Goal: Task Accomplishment & Management: Use online tool/utility

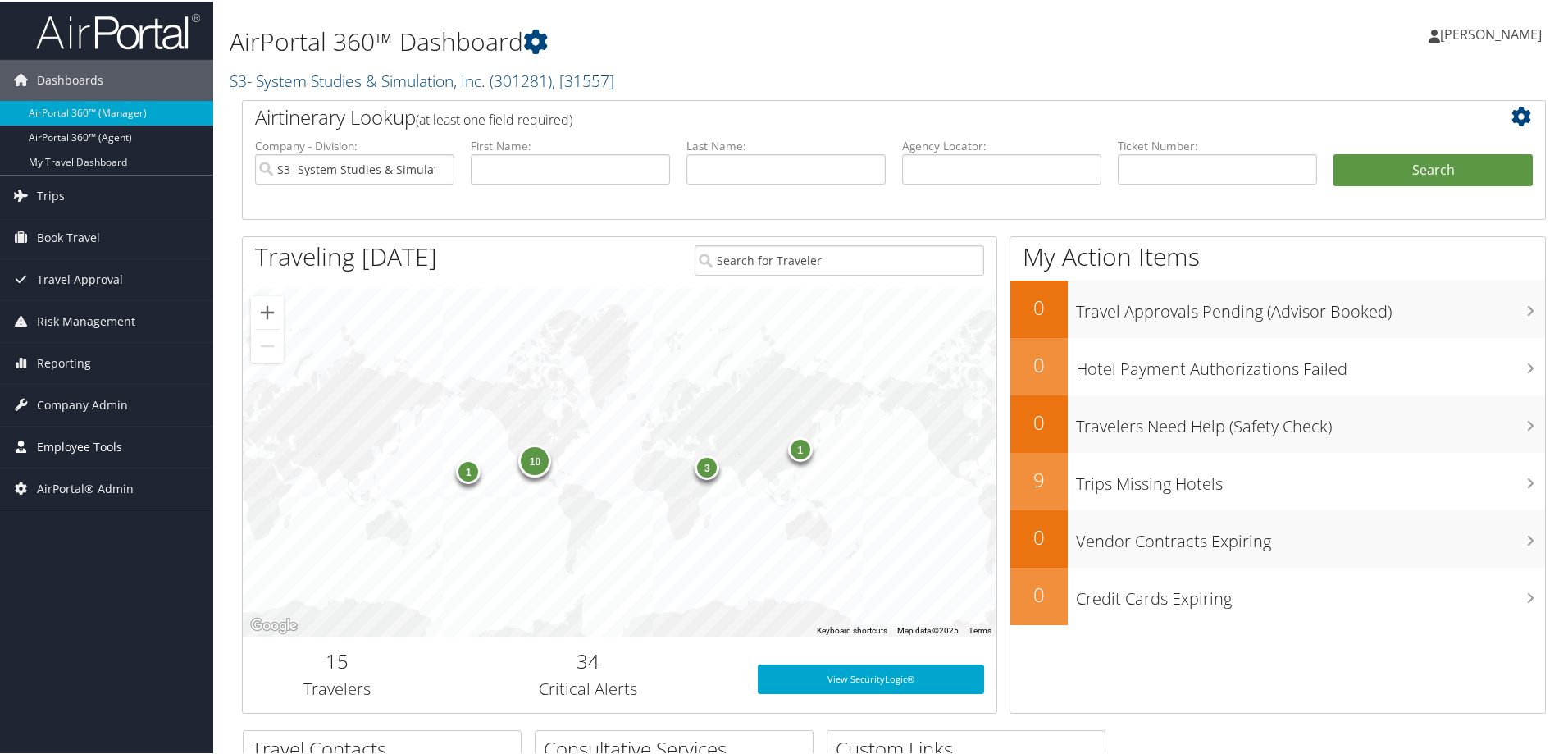
click at [86, 447] on span "Employee Tools" at bounding box center [80, 445] width 86 height 41
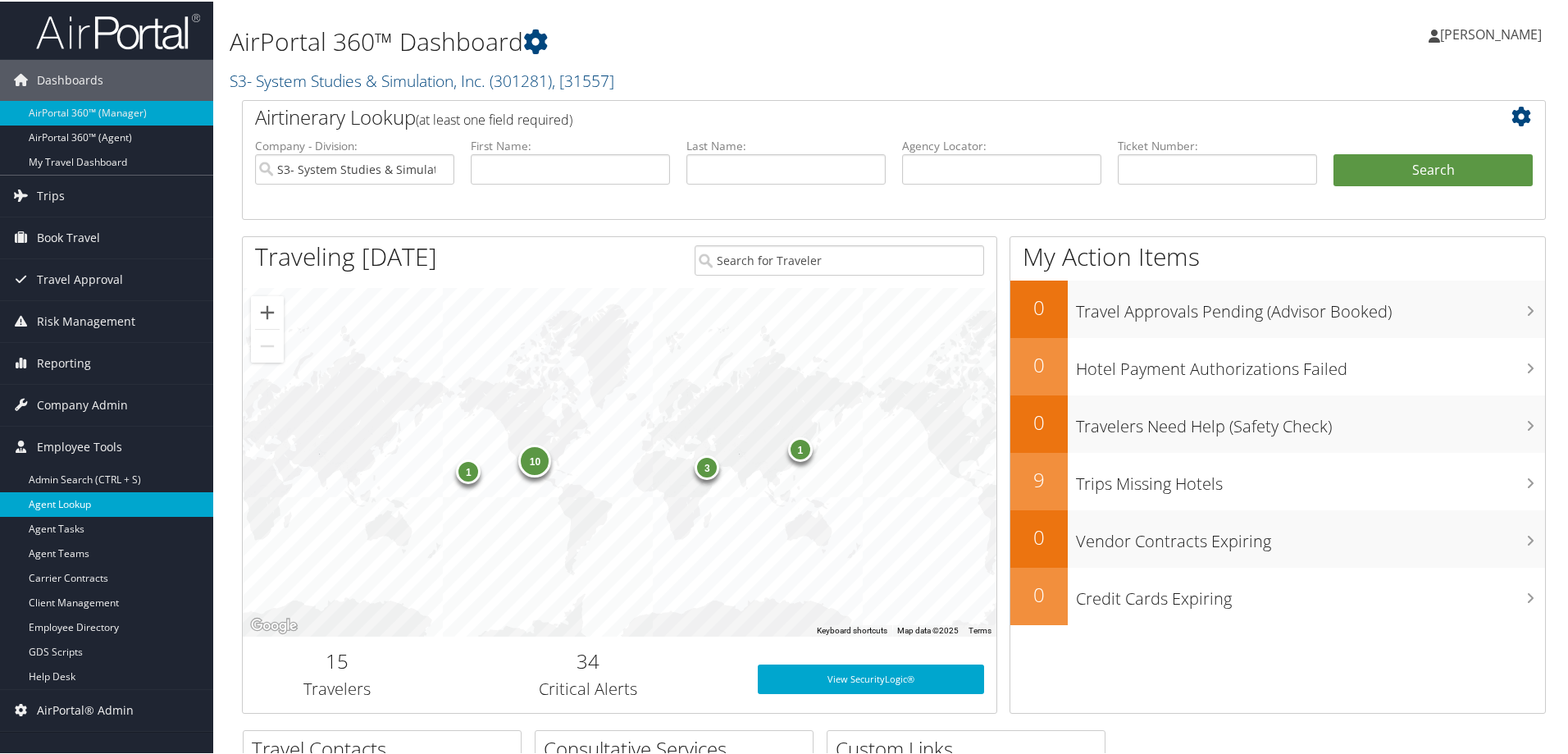
click at [65, 511] on link "Agent Lookup" at bounding box center [106, 502] width 213 height 25
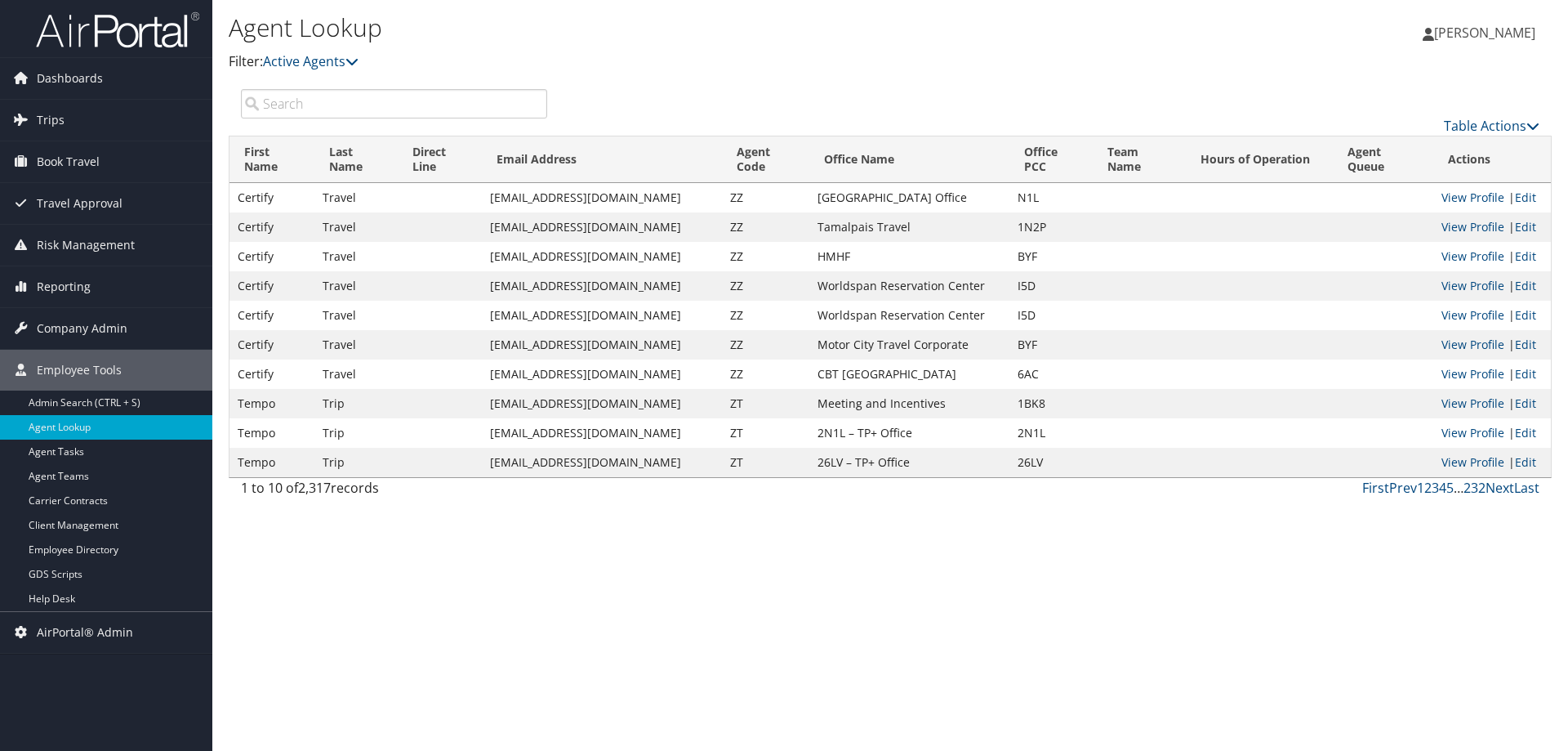
click at [433, 101] on input "search" at bounding box center [394, 103] width 307 height 30
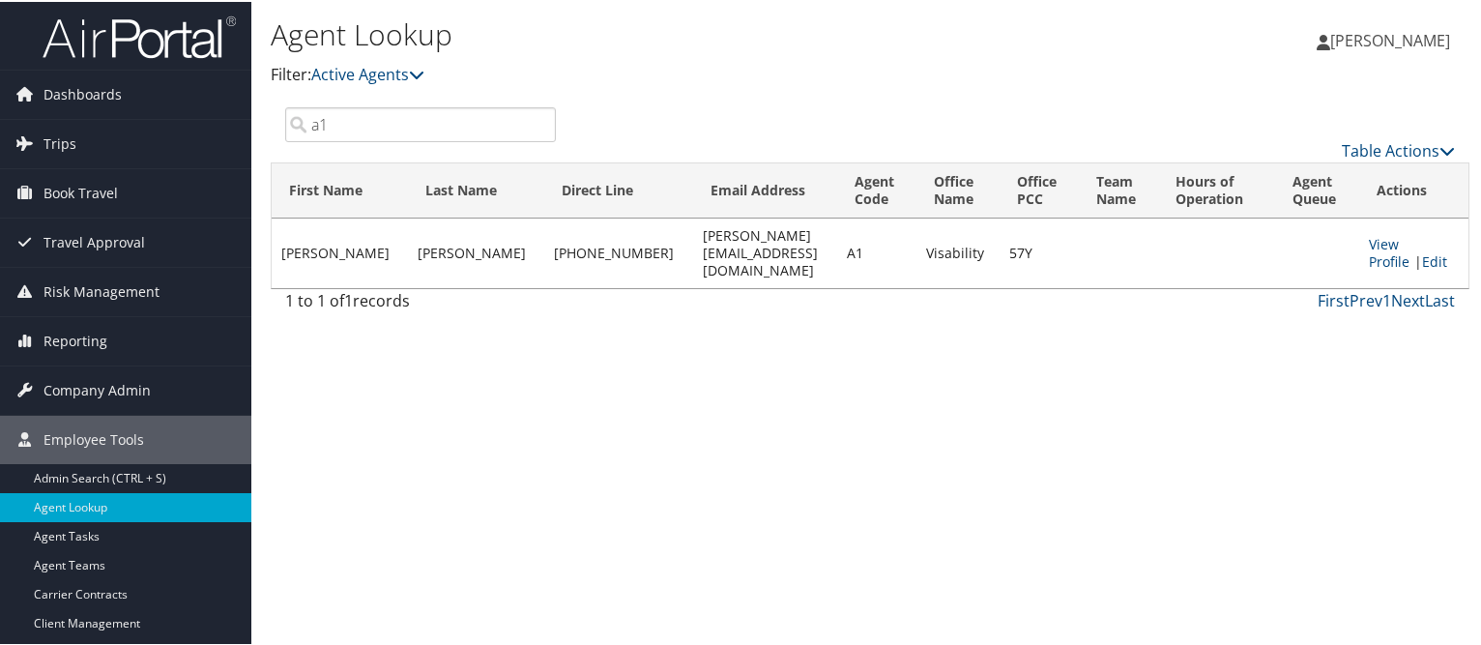
drag, startPoint x: 413, startPoint y: 131, endPoint x: 278, endPoint y: 147, distance: 135.3
click at [278, 147] on div "a1 Table Actions" at bounding box center [870, 132] width 1199 height 55
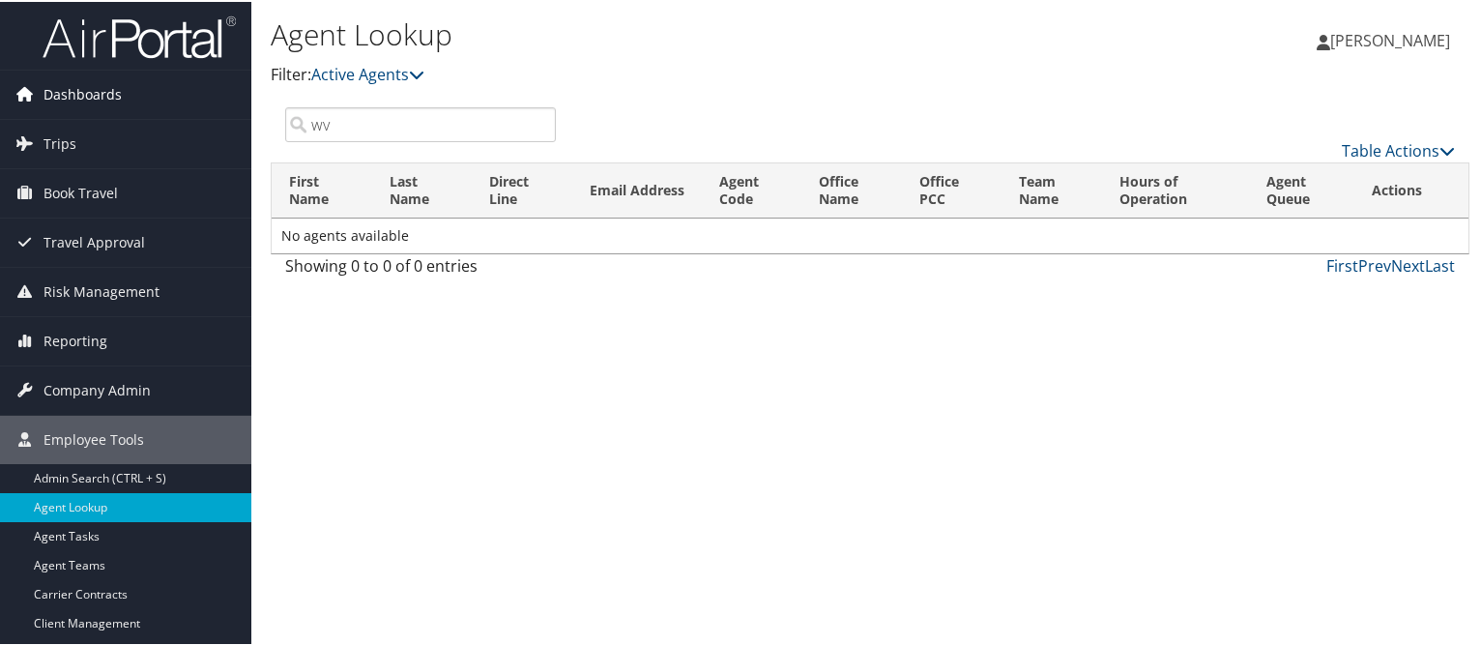
drag, startPoint x: 341, startPoint y: 131, endPoint x: 150, endPoint y: 93, distance: 195.1
click at [153, 99] on div "Dashboards AirPortal 360™ (Manager) AirPortal 360™ (Agent) My Travel Dashboard …" at bounding box center [744, 322] width 1489 height 645
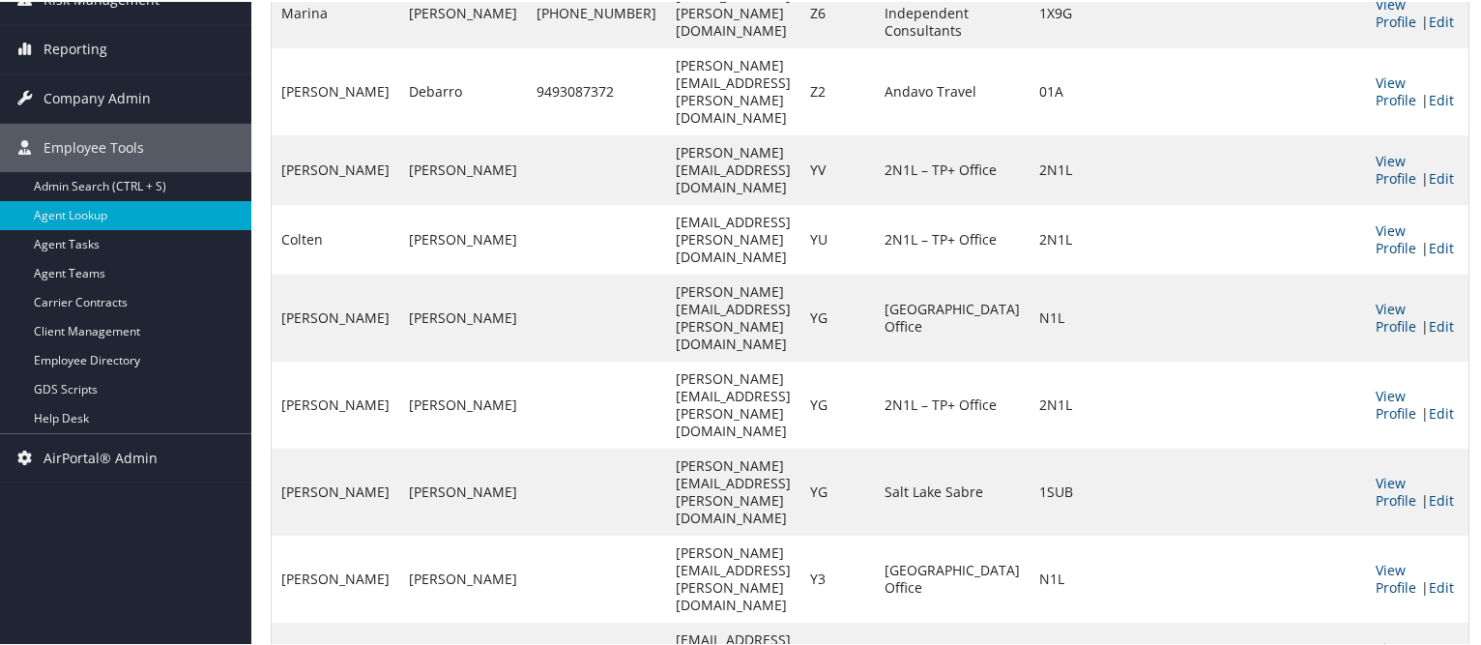
scroll to position [302, 0]
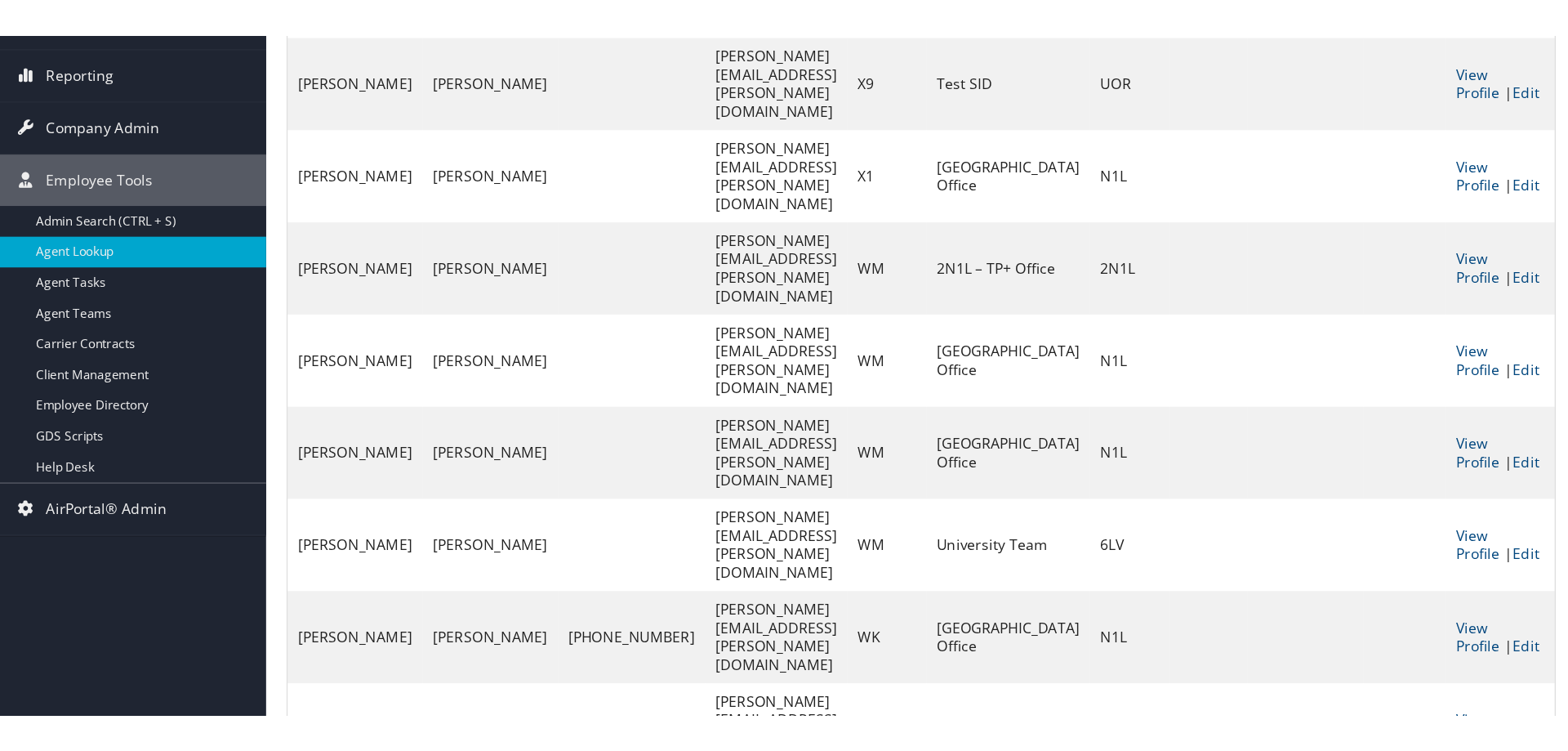
scroll to position [0, 0]
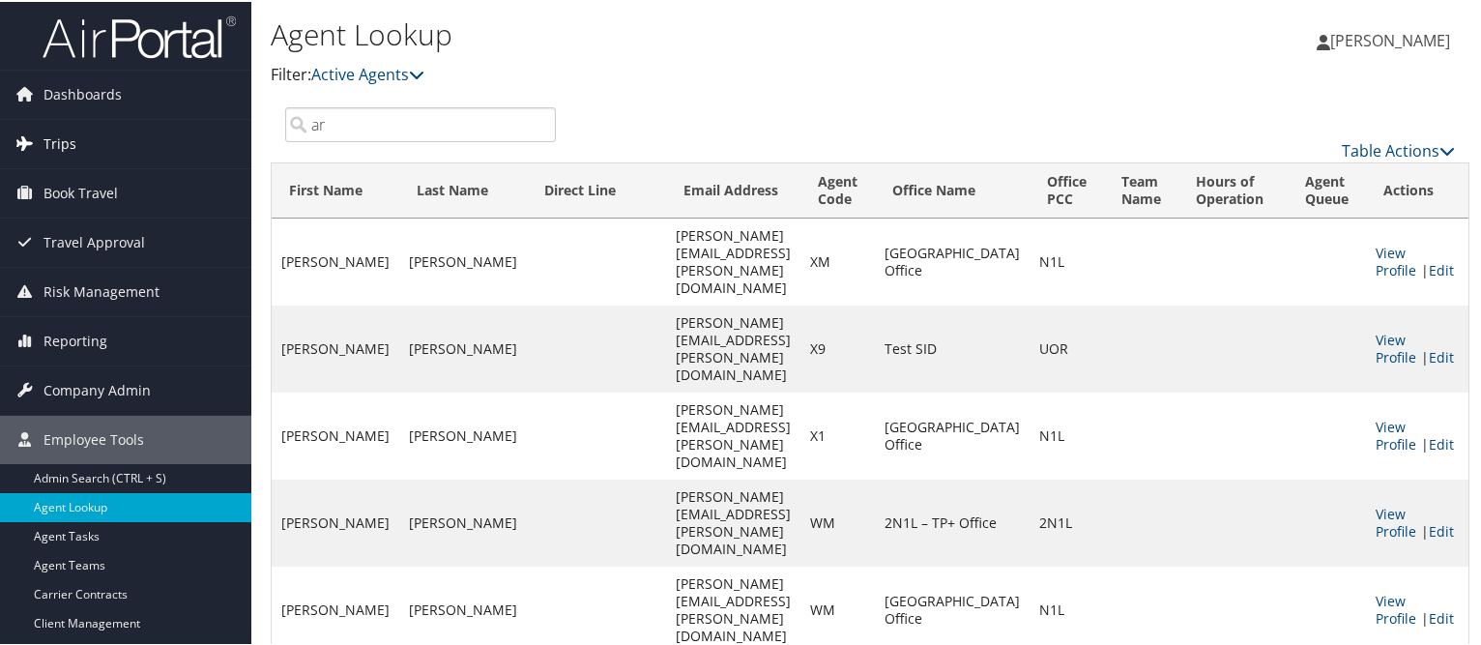
drag, startPoint x: 351, startPoint y: 130, endPoint x: 123, endPoint y: 151, distance: 229.2
click at [123, 151] on div "Dashboards AirPortal 360™ (Manager) AirPortal 360™ (Agent) My Travel Dashboard …" at bounding box center [744, 560] width 1489 height 1121
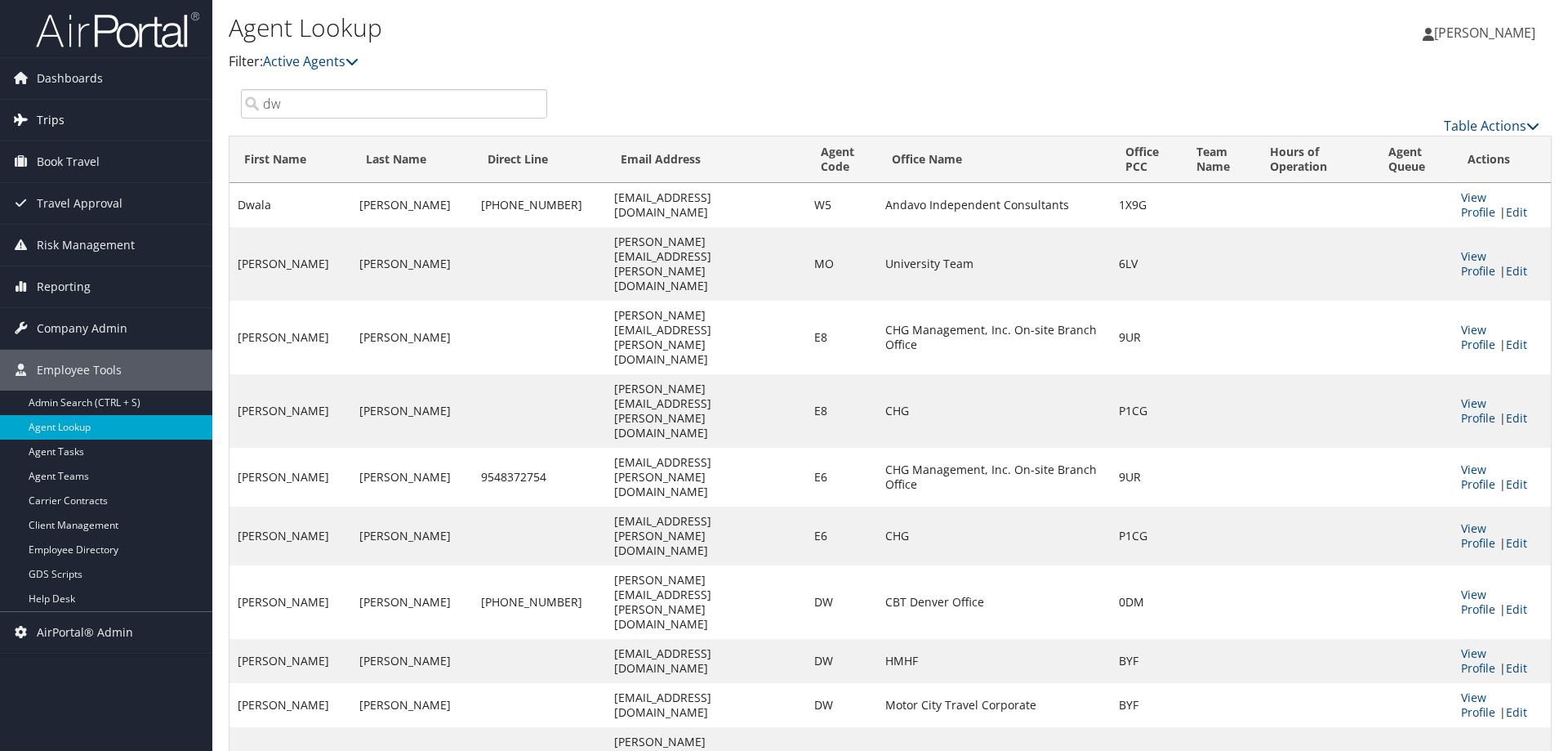
drag, startPoint x: 285, startPoint y: 107, endPoint x: 104, endPoint y: 114, distance: 181.1
click at [105, 113] on div "Dashboards AirPortal 360™ (Manager) AirPortal 360™ (Agent) My Travel Dashboard …" at bounding box center [784, 414] width 1568 height 829
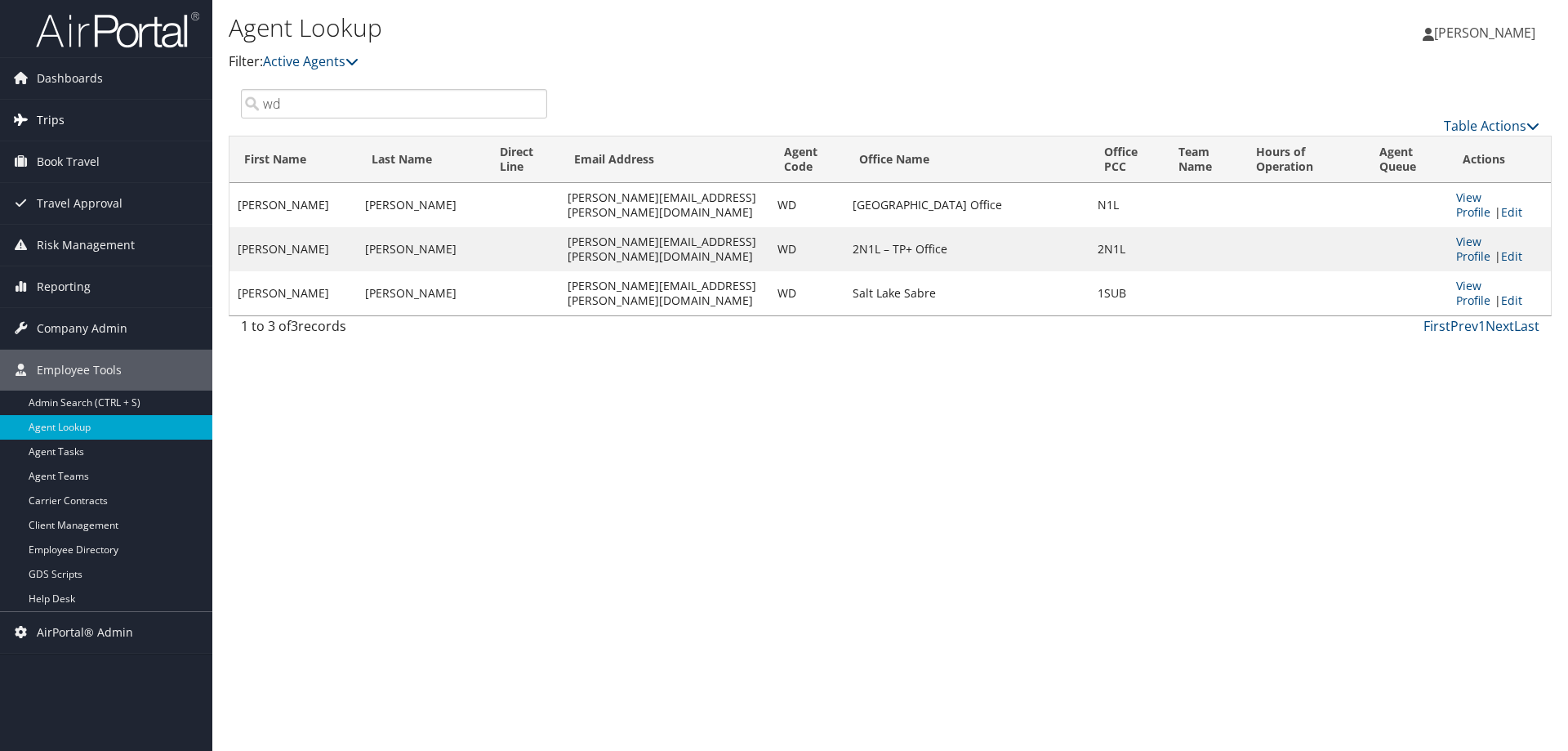
drag, startPoint x: 324, startPoint y: 104, endPoint x: 95, endPoint y: 130, distance: 230.5
click at [95, 130] on div "Dashboards AirPortal 360™ (Manager) AirPortal 360™ (Agent) My Travel Dashboard …" at bounding box center [784, 375] width 1568 height 751
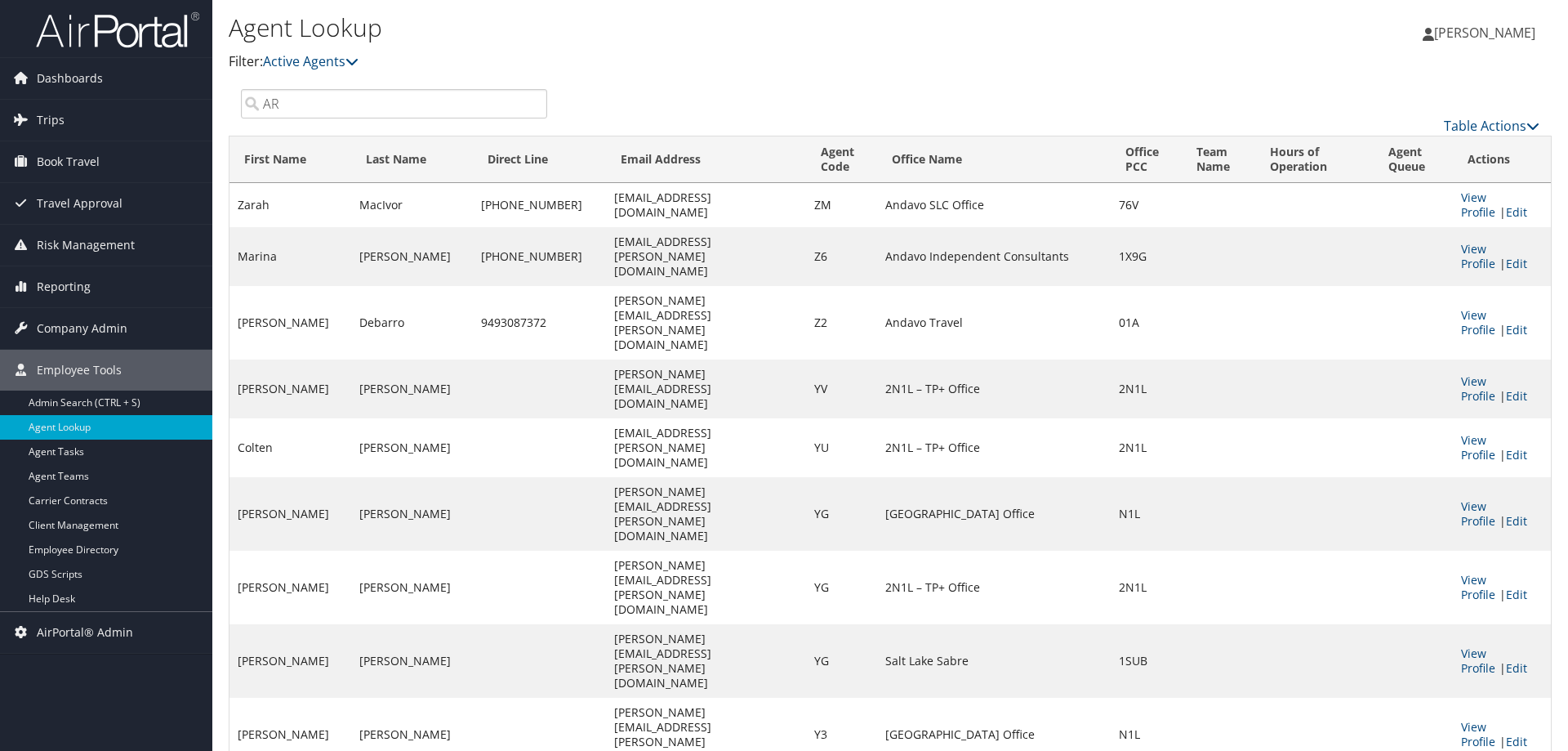
click at [806, 159] on th "Agent Code" at bounding box center [841, 159] width 71 height 46
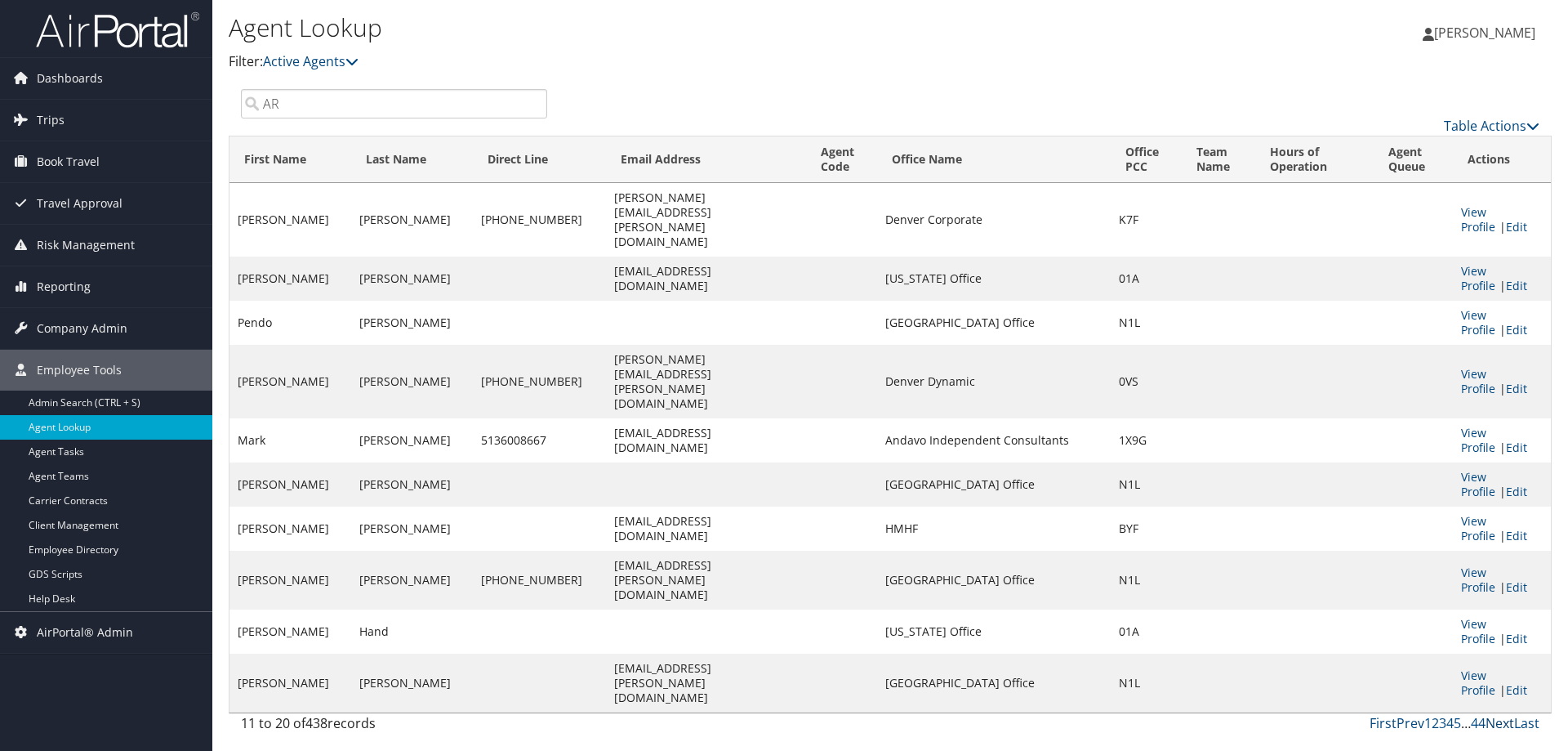
click at [1497, 714] on link "Next" at bounding box center [1500, 722] width 29 height 18
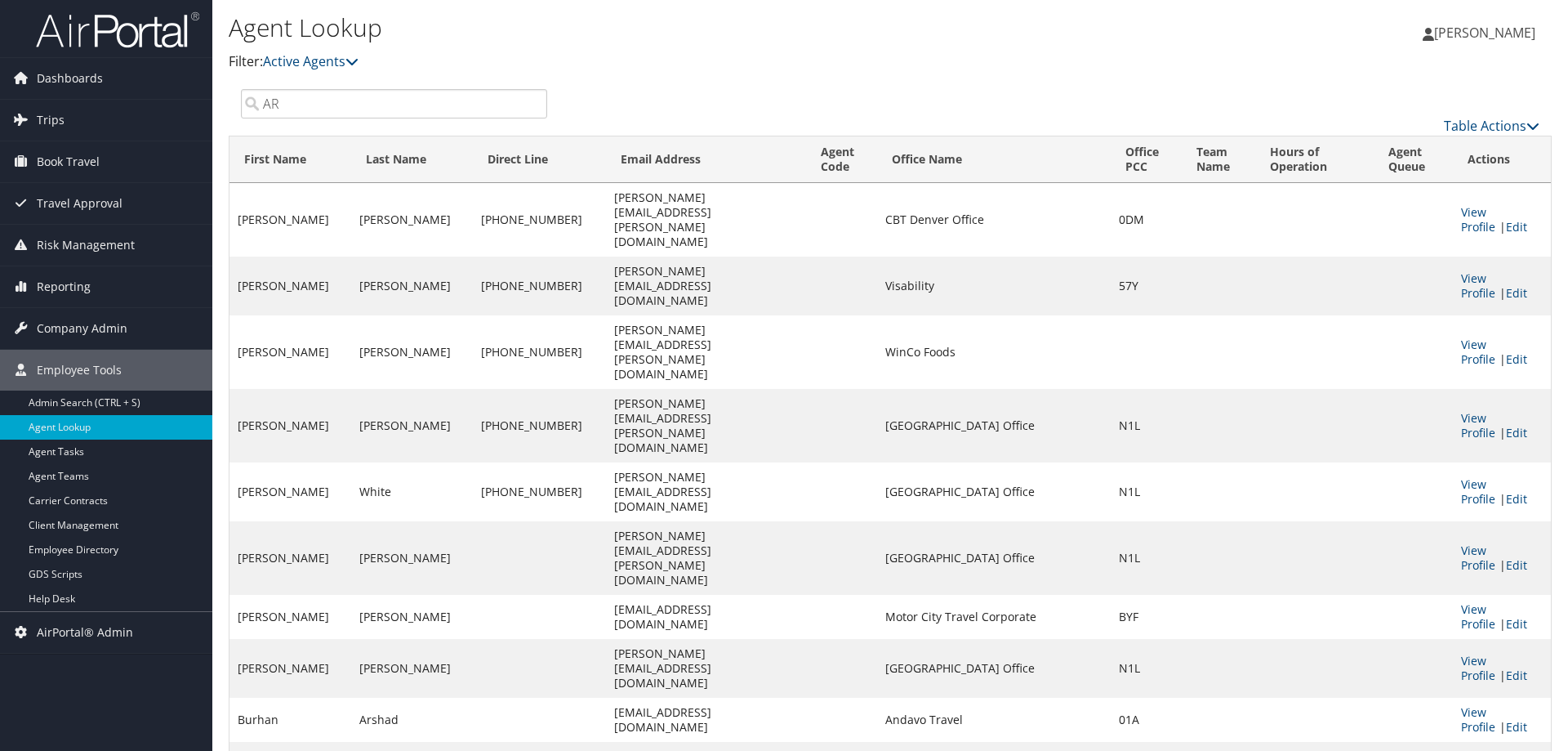
drag, startPoint x: 304, startPoint y: 104, endPoint x: -136, endPoint y: 23, distance: 447.4
click at [0, 23] on html "Menu Dashboards ► AirPortal 360™ (Manager) AirPortal 360™ (Agent) My Travel Das…" at bounding box center [784, 375] width 1568 height 751
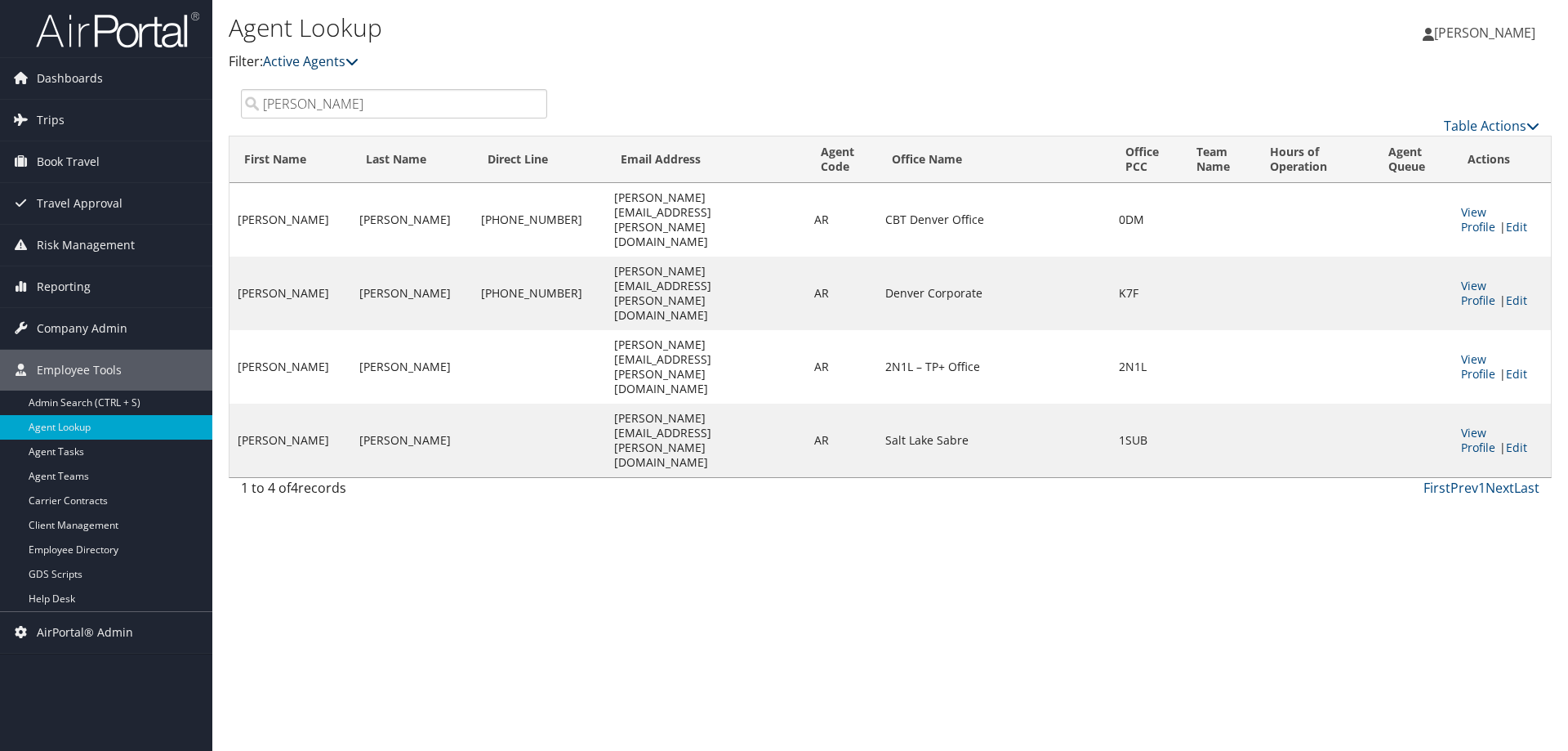
type input "andrea romero"
click at [355, 68] on link "Active Agents" at bounding box center [310, 61] width 95 height 18
click at [378, 119] on link "All Agents" at bounding box center [374, 114] width 215 height 28
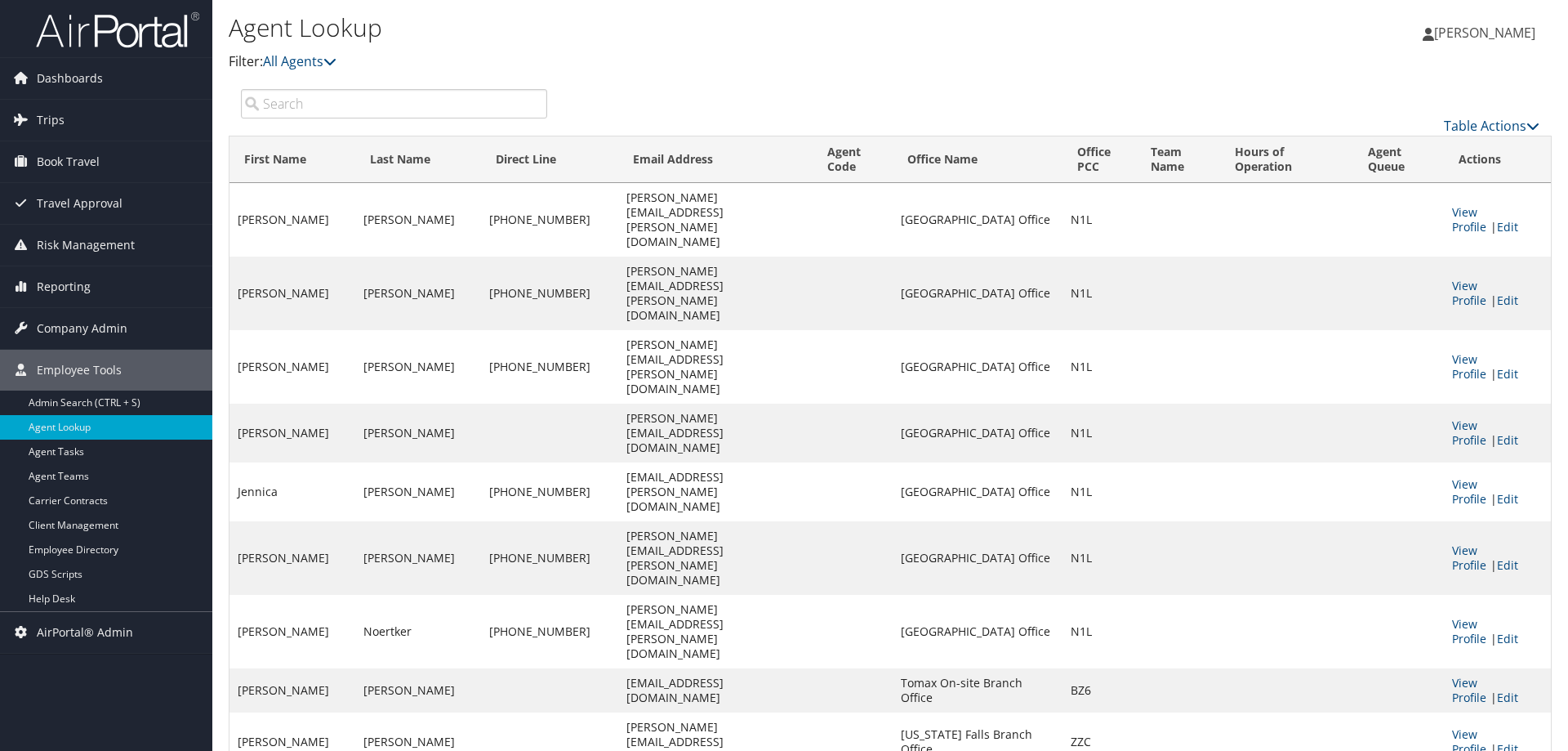
click at [341, 105] on input "search" at bounding box center [394, 103] width 307 height 30
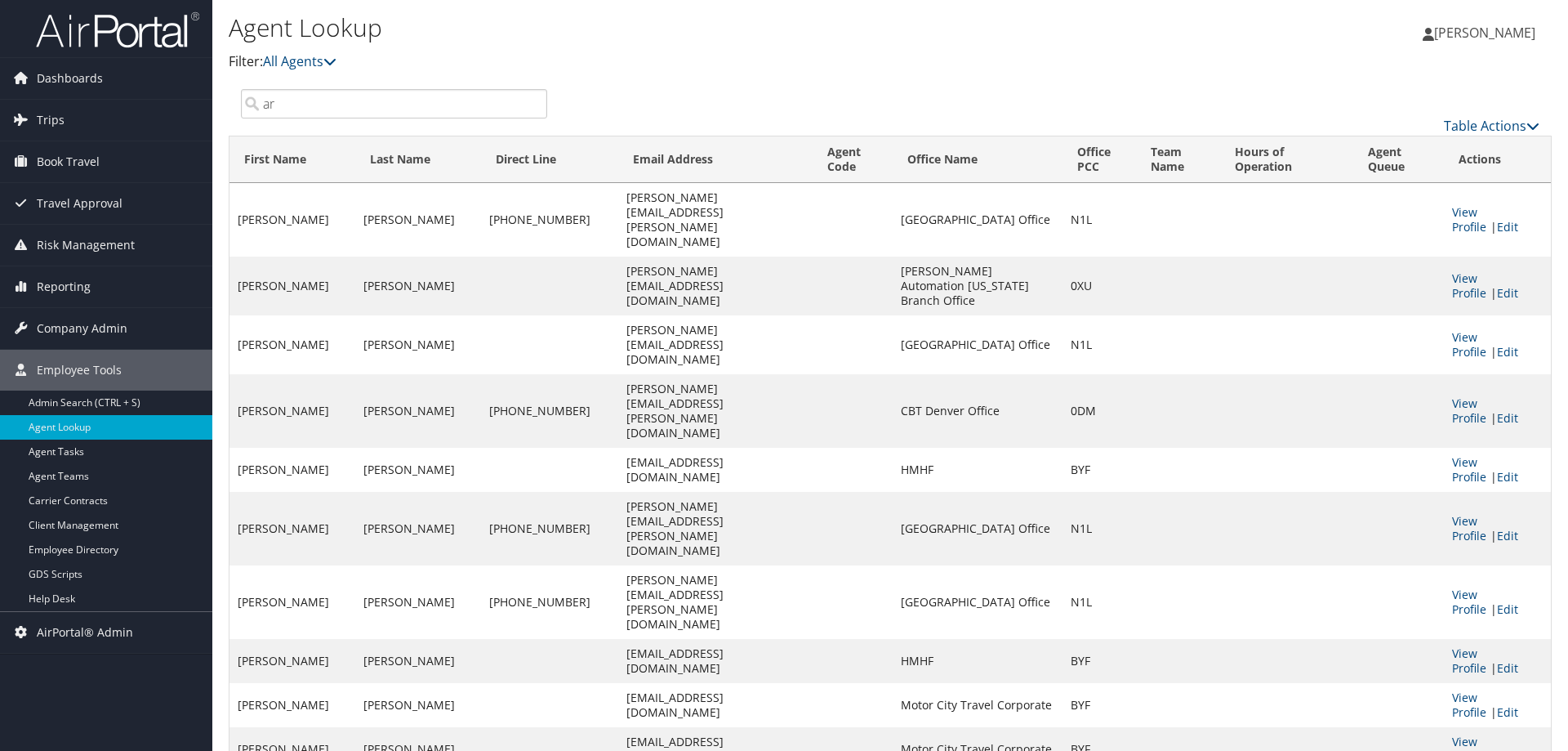
type input "ar"
